Goal: Task Accomplishment & Management: Manage account settings

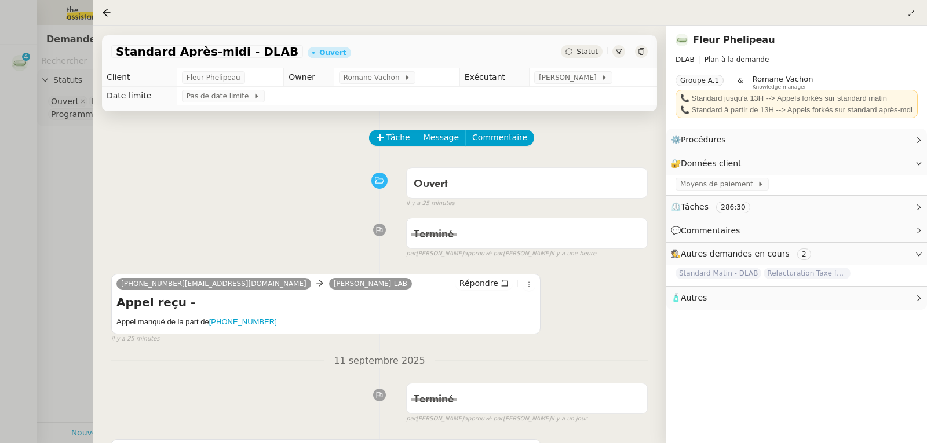
click at [58, 157] on div at bounding box center [463, 221] width 927 height 443
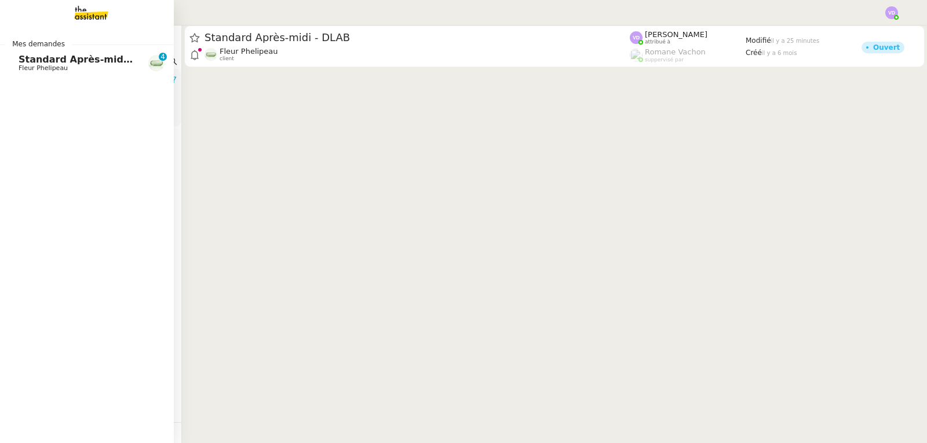
drag, startPoint x: 25, startPoint y: 60, endPoint x: 152, endPoint y: 67, distance: 127.0
click at [25, 60] on span "Standard Après-midi - DLAB" at bounding box center [92, 59] width 146 height 11
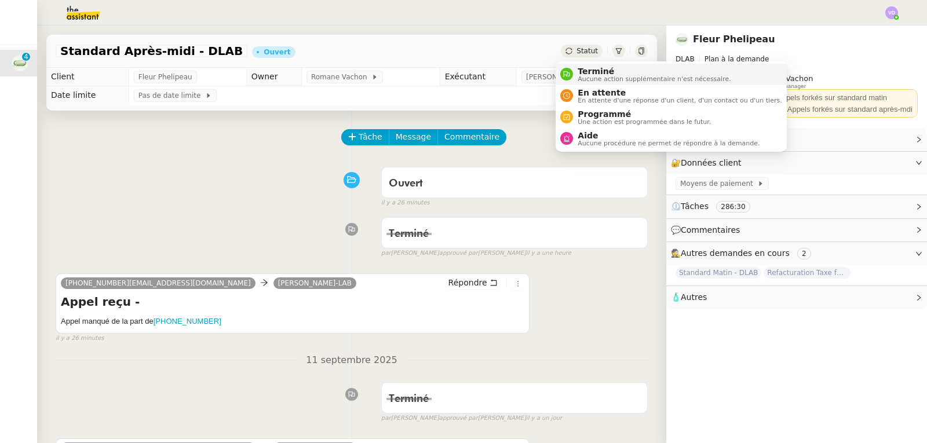
click at [586, 70] on span "Terminé" at bounding box center [653, 71] width 153 height 9
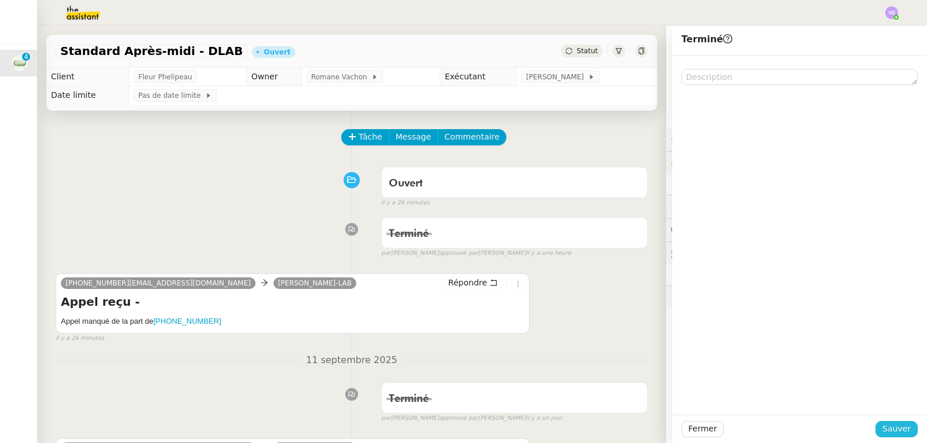
click at [896, 427] on span "Sauver" at bounding box center [896, 428] width 28 height 13
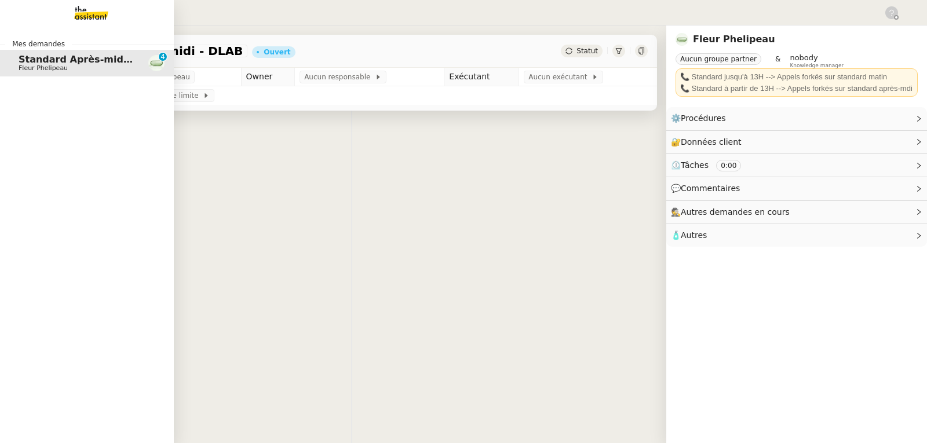
drag, startPoint x: 50, startPoint y: 68, endPoint x: 57, endPoint y: 71, distance: 7.0
click at [50, 68] on span "Fleur Phelipeau" at bounding box center [43, 68] width 49 height 8
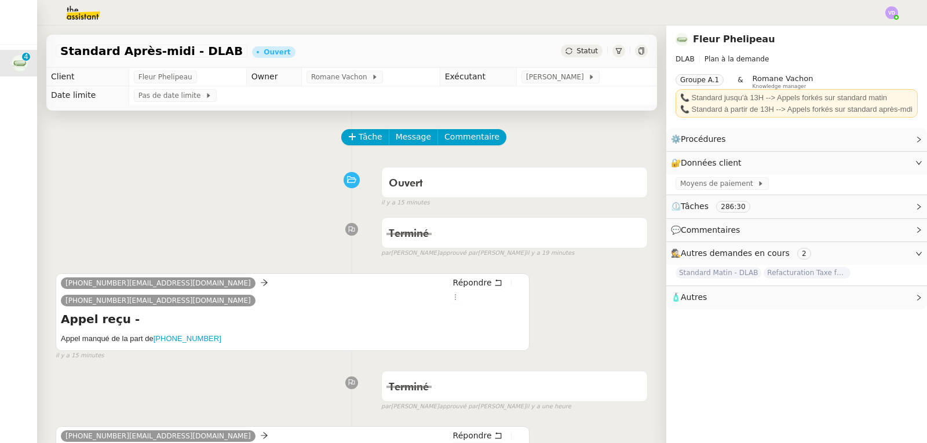
click at [387, 62] on div "Standard Après-midi - DLAB Ouvert Statut" at bounding box center [351, 51] width 610 height 33
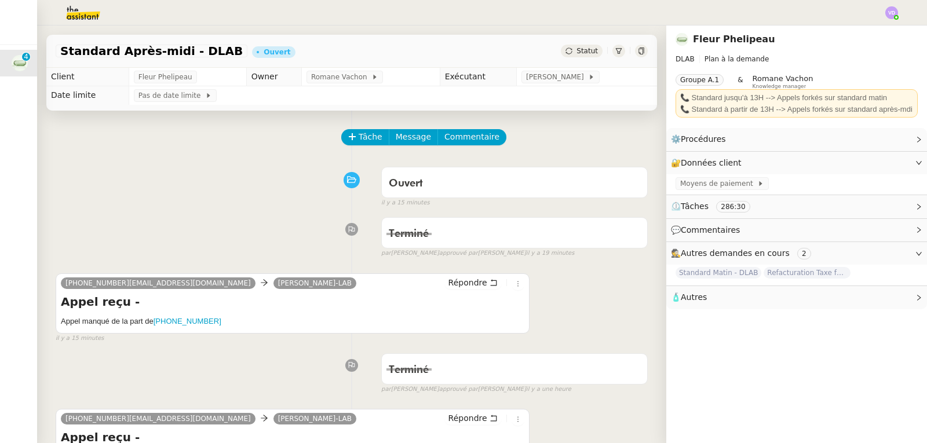
click at [170, 57] on div "Standard Après-midi - DLAB" at bounding box center [152, 51] width 192 height 13
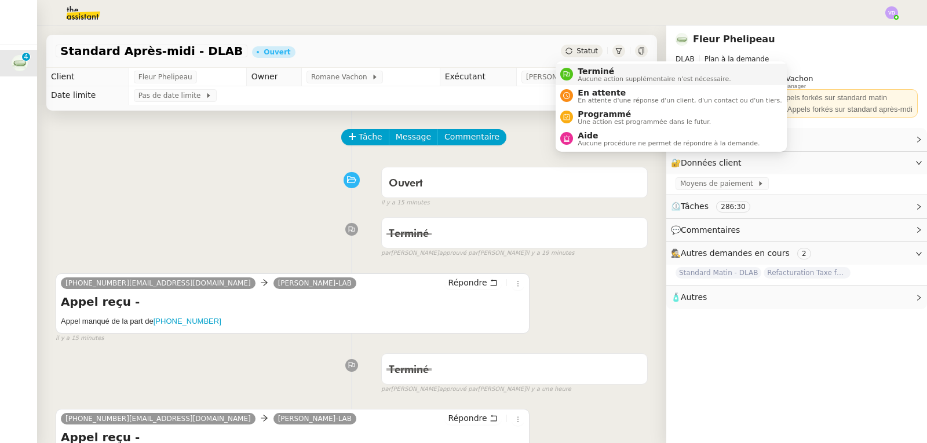
click at [581, 71] on span "Terminé" at bounding box center [653, 71] width 153 height 9
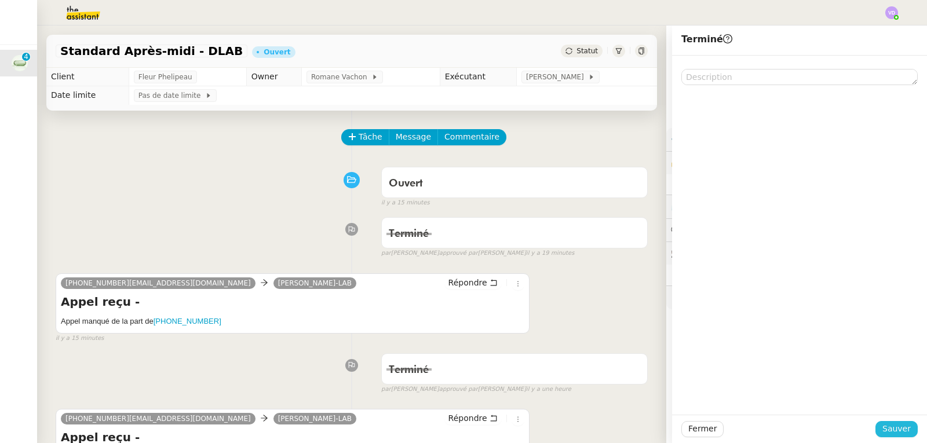
click at [903, 431] on button "Sauver" at bounding box center [896, 429] width 42 height 16
